Goal: Task Accomplishment & Management: Use online tool/utility

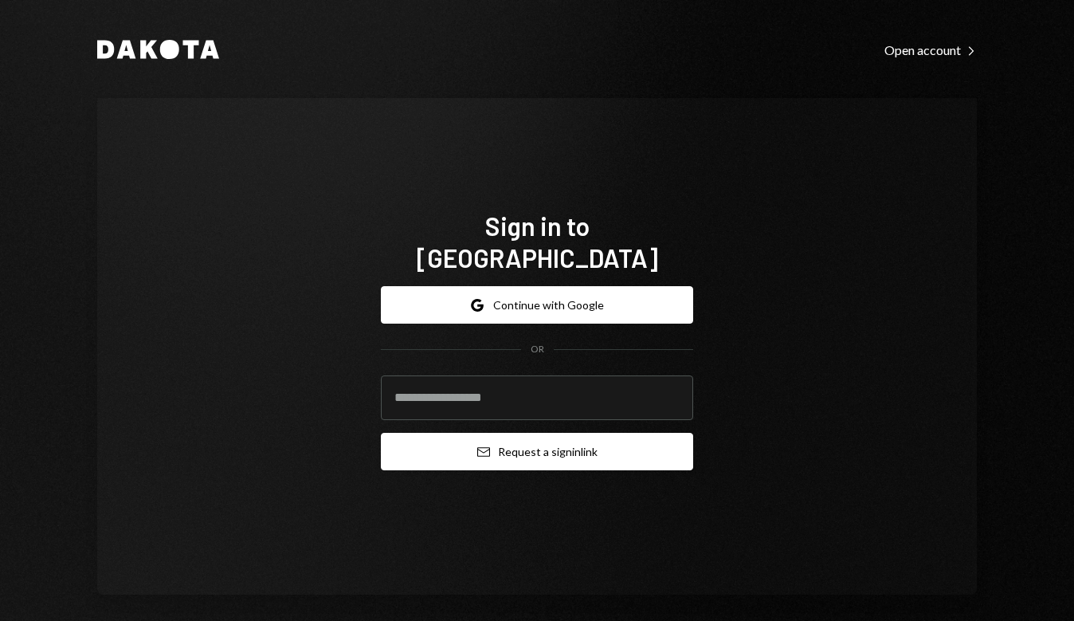
type input "**********"
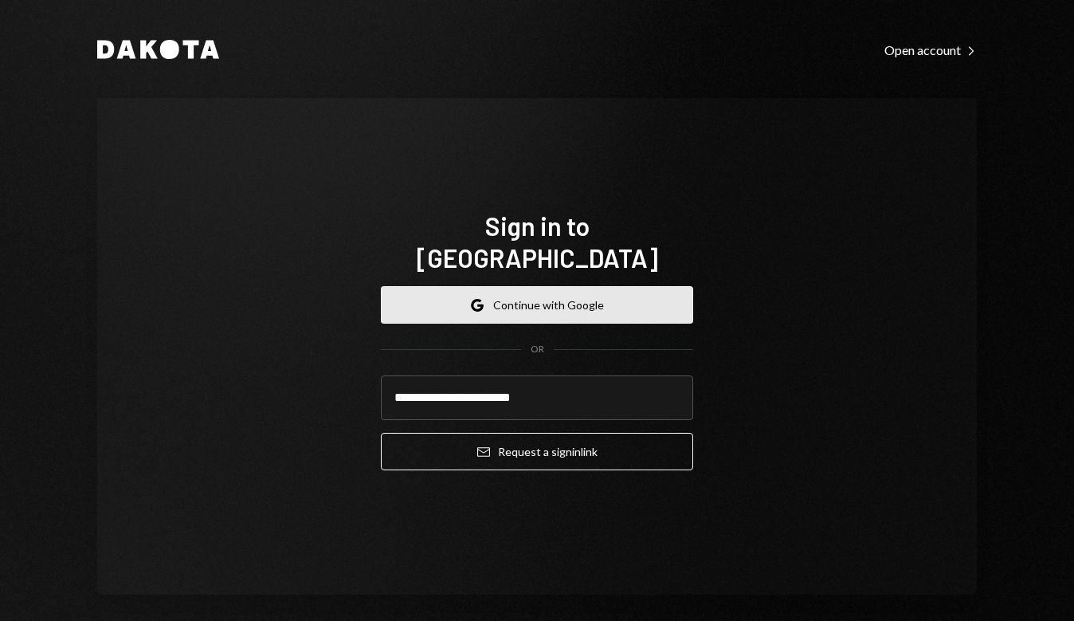
click at [544, 290] on button "Google Continue with Google" at bounding box center [537, 304] width 312 height 37
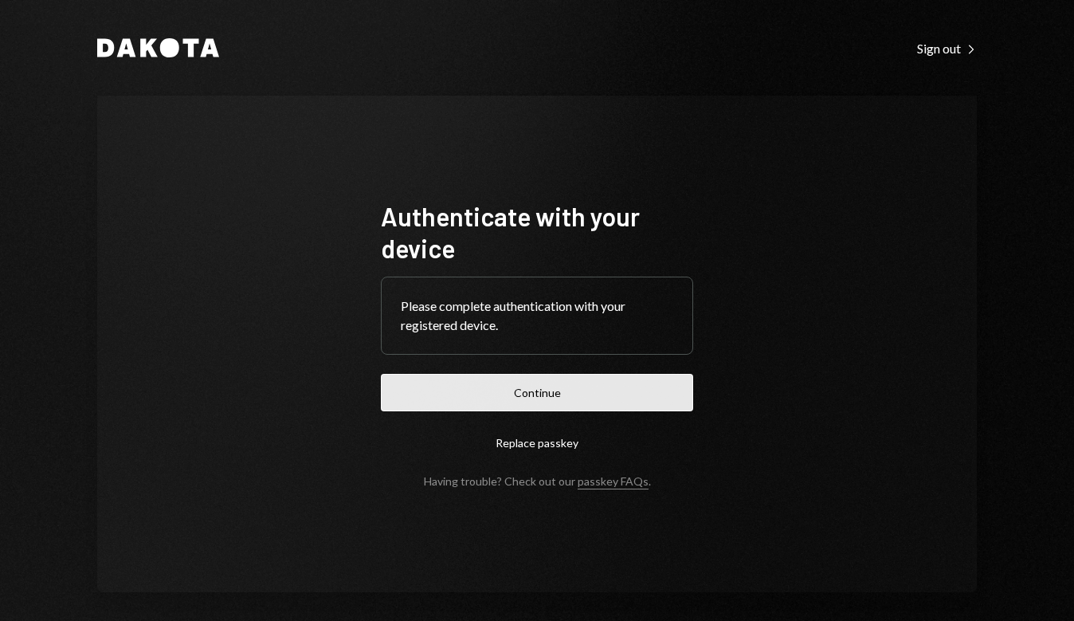
click at [591, 392] on button "Continue" at bounding box center [537, 392] width 312 height 37
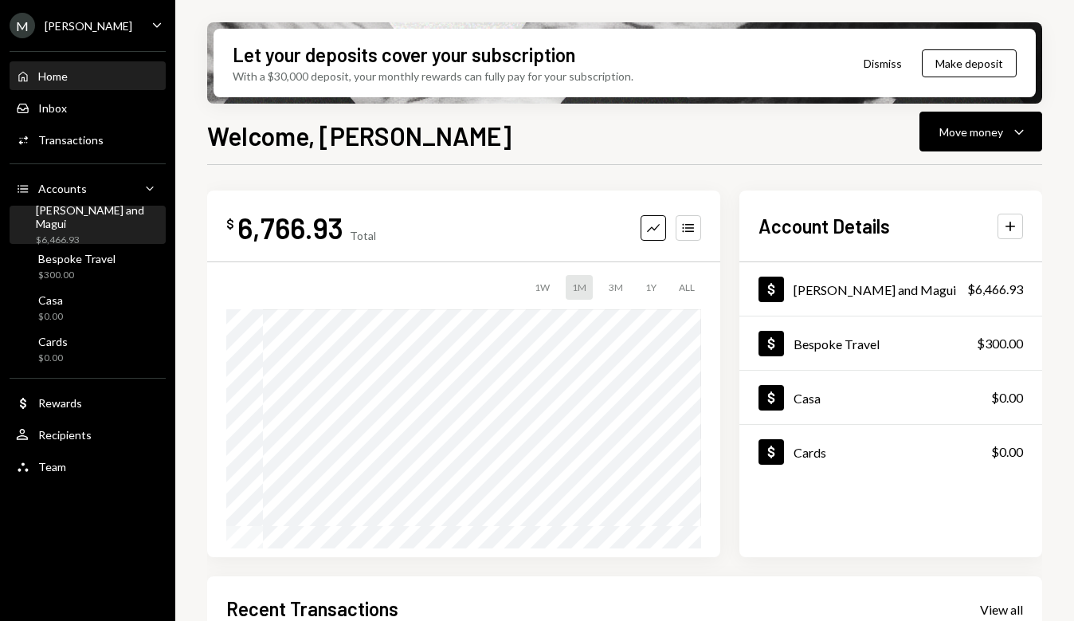
click at [92, 224] on div "Mike and Magui $6,466.93" at bounding box center [98, 225] width 124 height 44
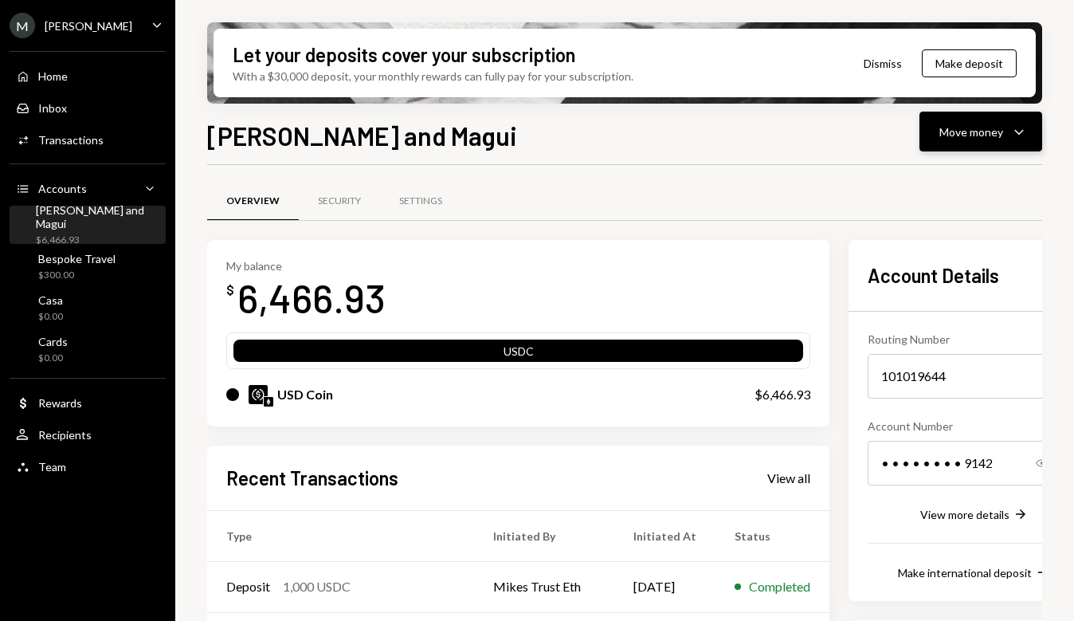
click at [1022, 129] on icon "Caret Down" at bounding box center [1019, 131] width 19 height 19
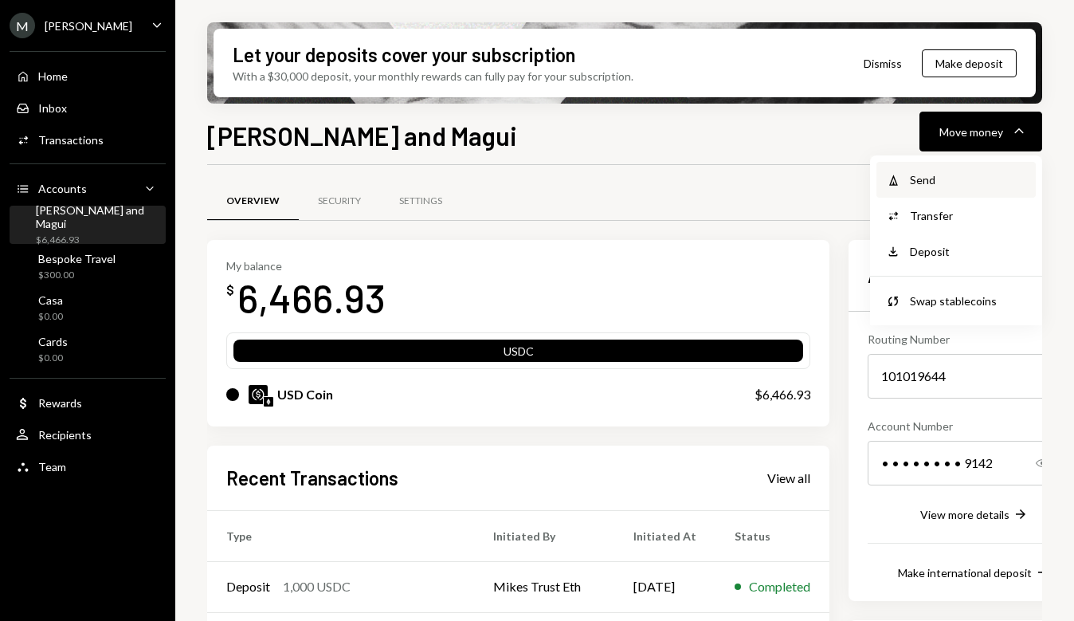
click at [941, 183] on div "Send" at bounding box center [968, 179] width 116 height 17
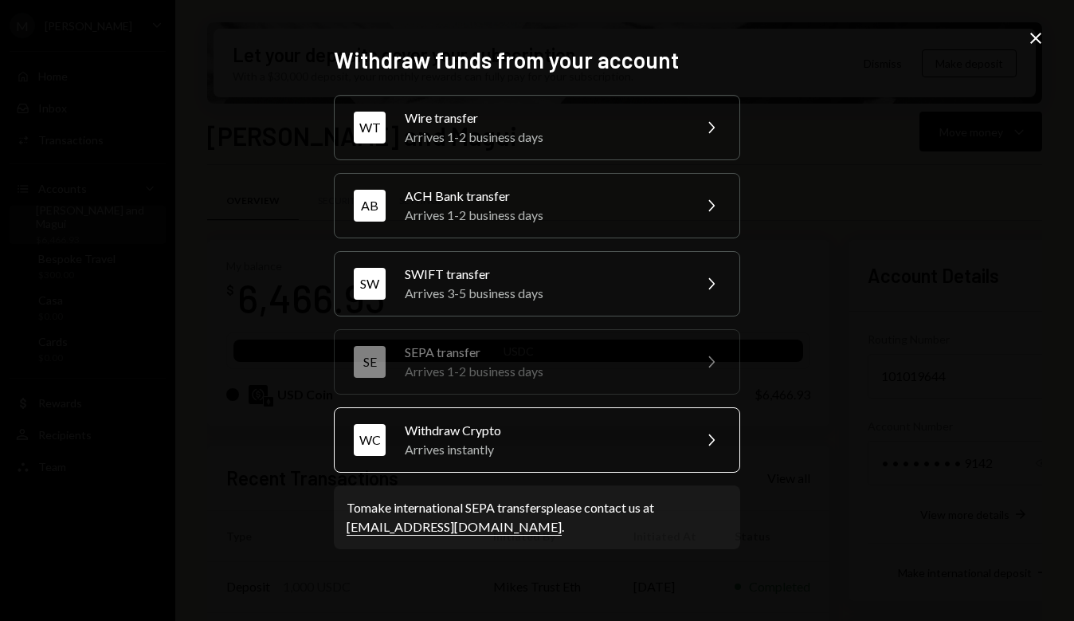
click at [685, 436] on div "WC Withdraw Crypto Arrives instantly Chevron Right" at bounding box center [537, 439] width 406 height 65
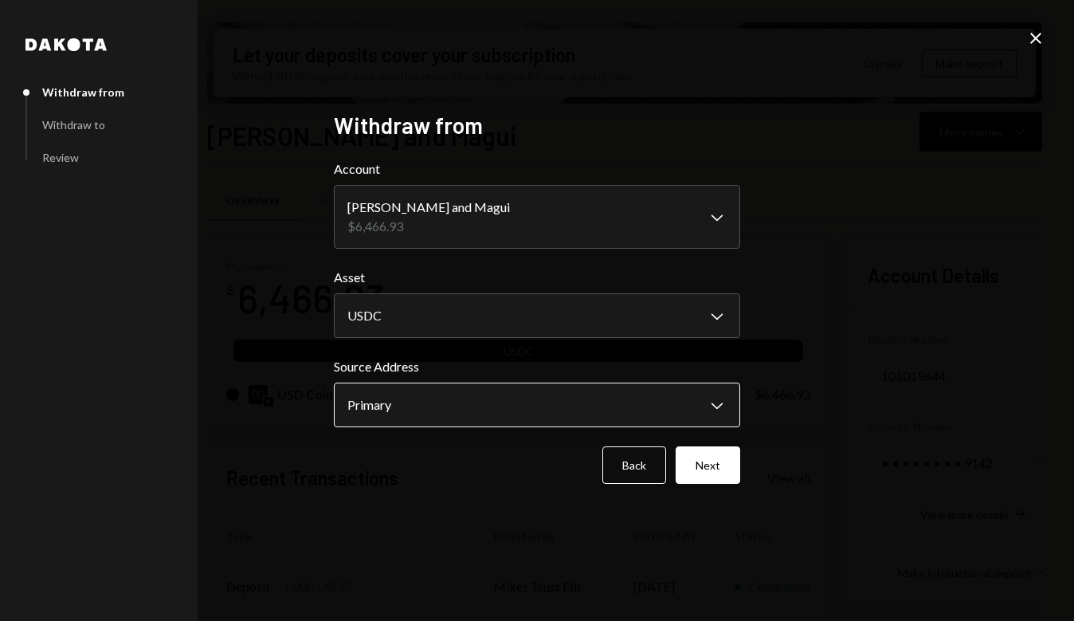
click at [717, 398] on body "M Michael Preston Caret Down Home Home Inbox Inbox Activities Transactions Acco…" at bounding box center [537, 310] width 1074 height 621
click at [719, 470] on button "Next" at bounding box center [708, 464] width 65 height 37
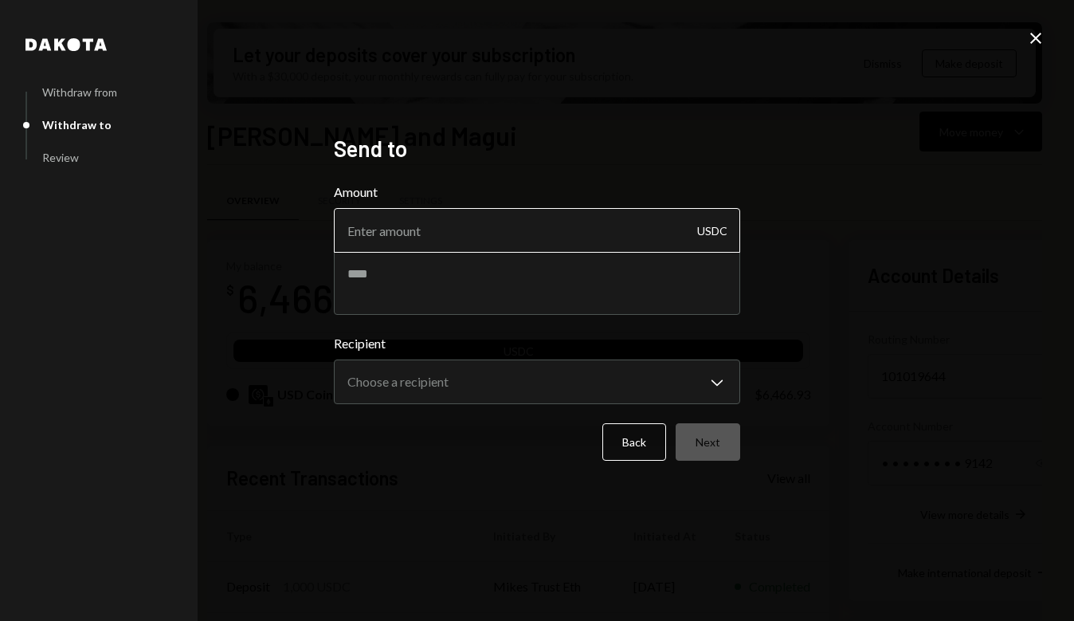
click at [559, 236] on input "Amount" at bounding box center [537, 230] width 406 height 45
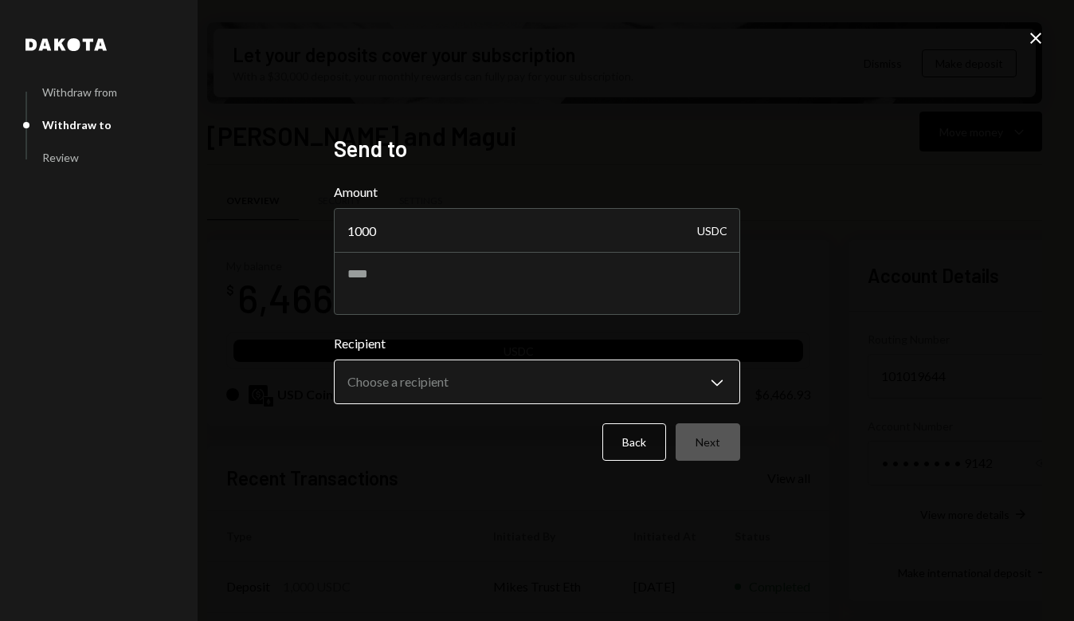
type input "1000"
click at [564, 377] on body "M Michael Preston Caret Down Home Home Inbox Inbox Activities Transactions Acco…" at bounding box center [537, 310] width 1074 height 621
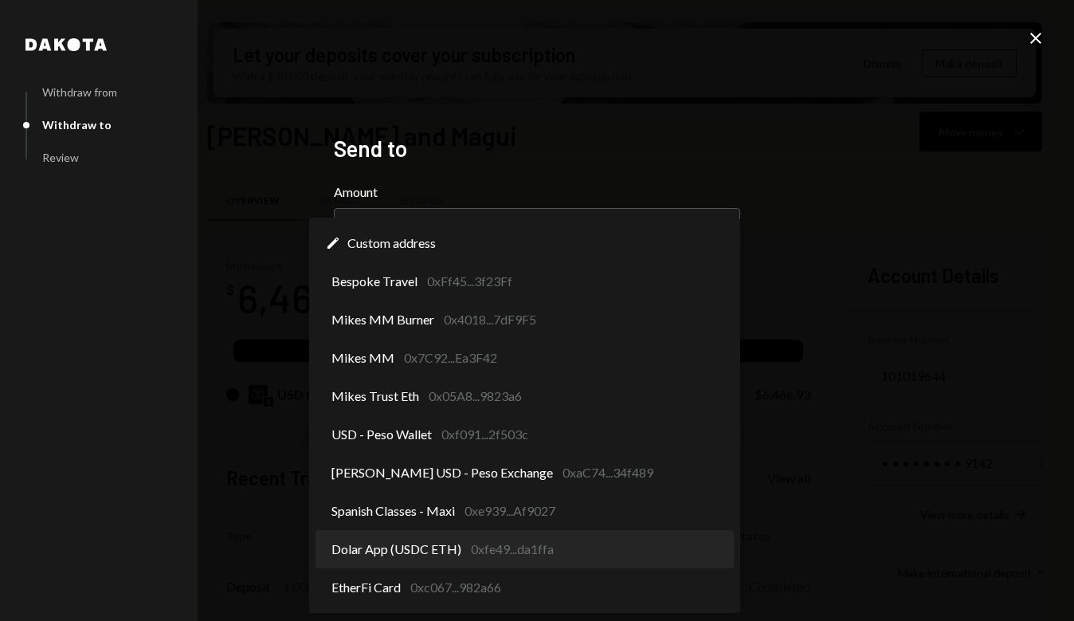
select select "**********"
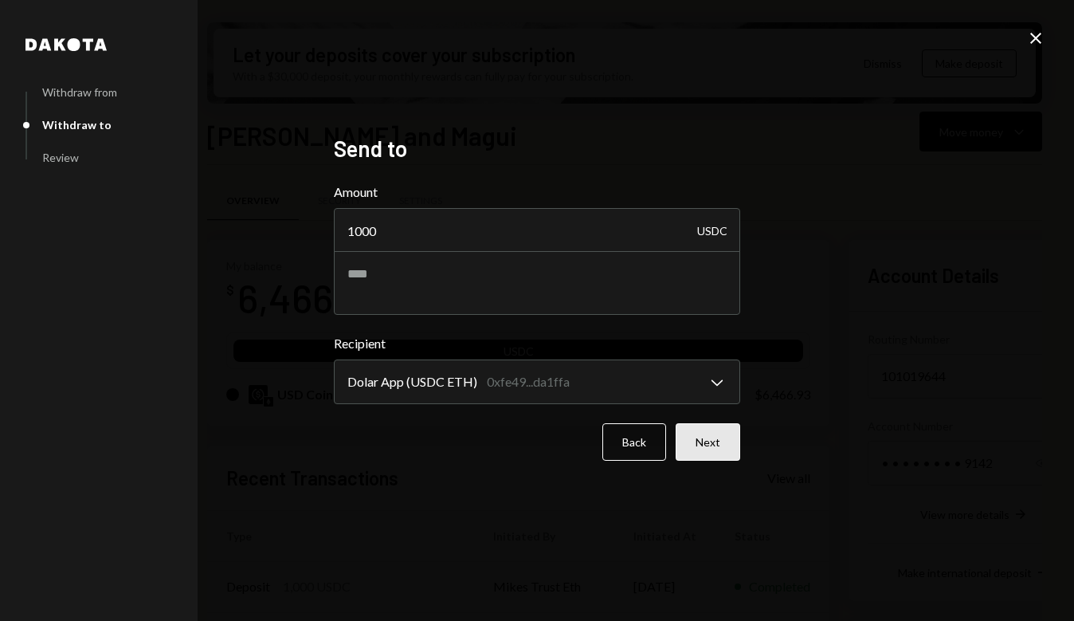
click at [691, 454] on button "Next" at bounding box center [708, 441] width 65 height 37
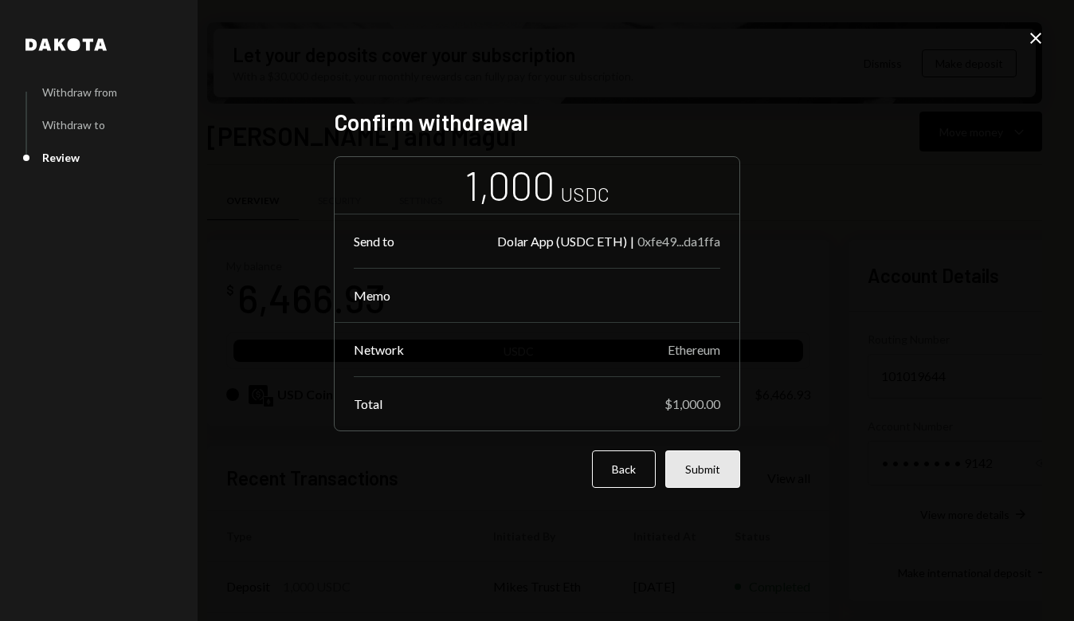
click at [709, 474] on button "Submit" at bounding box center [703, 468] width 75 height 37
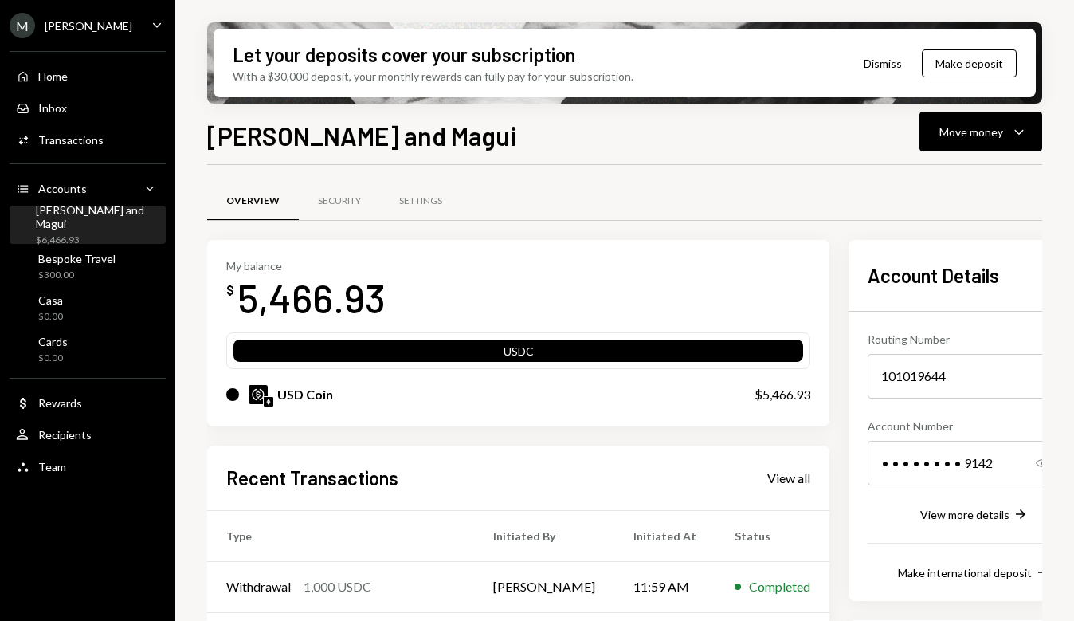
click at [91, 225] on div "Mike and Magui $6,466.93" at bounding box center [98, 225] width 124 height 44
